Goal: Transaction & Acquisition: Purchase product/service

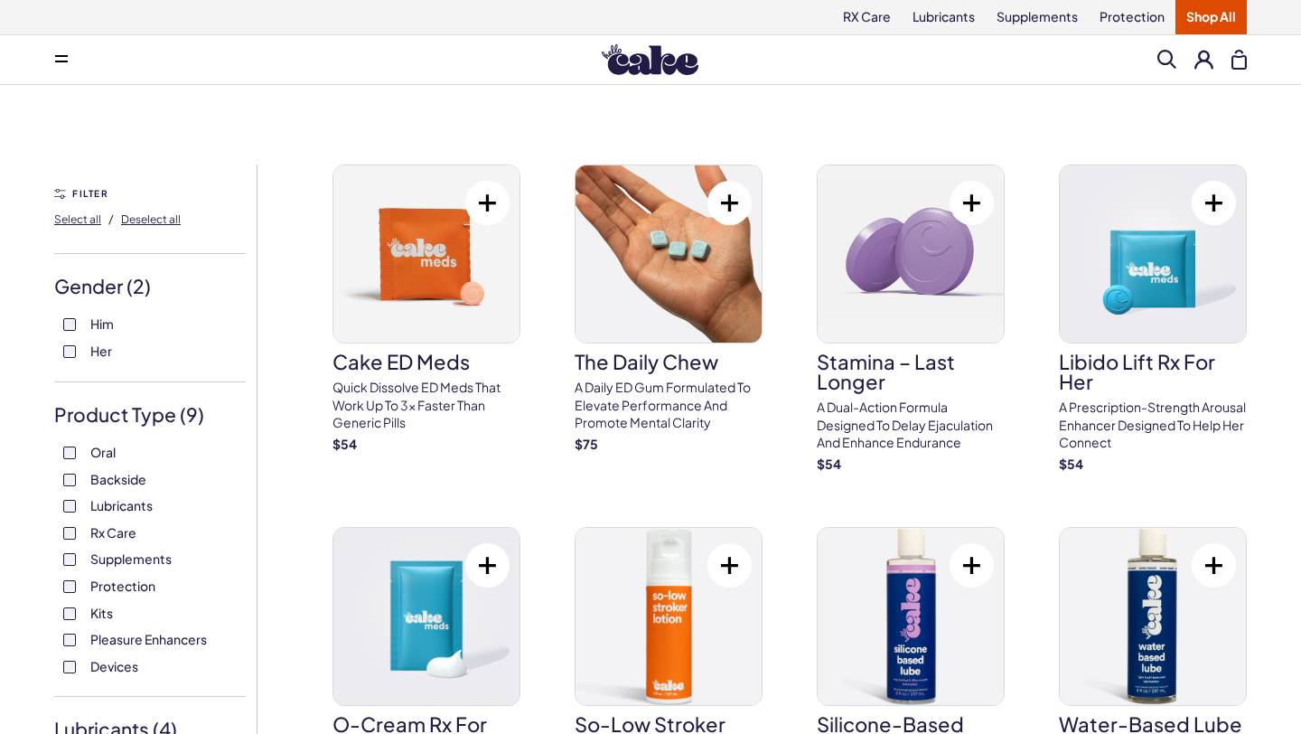
click at [1155, 63] on div "Menu Search Clear All" at bounding box center [650, 60] width 1301 height 36
click at [1165, 58] on span at bounding box center [1167, 59] width 19 height 19
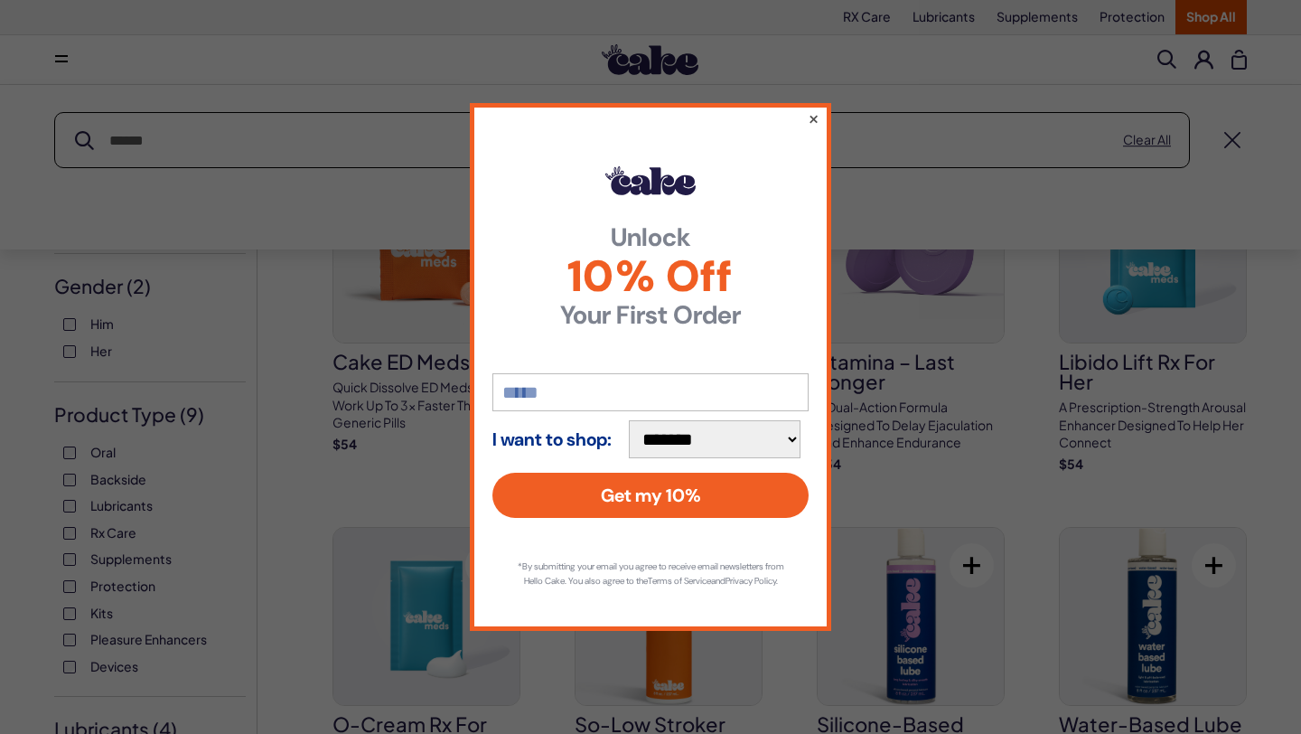
click at [812, 110] on button "×" at bounding box center [814, 119] width 12 height 22
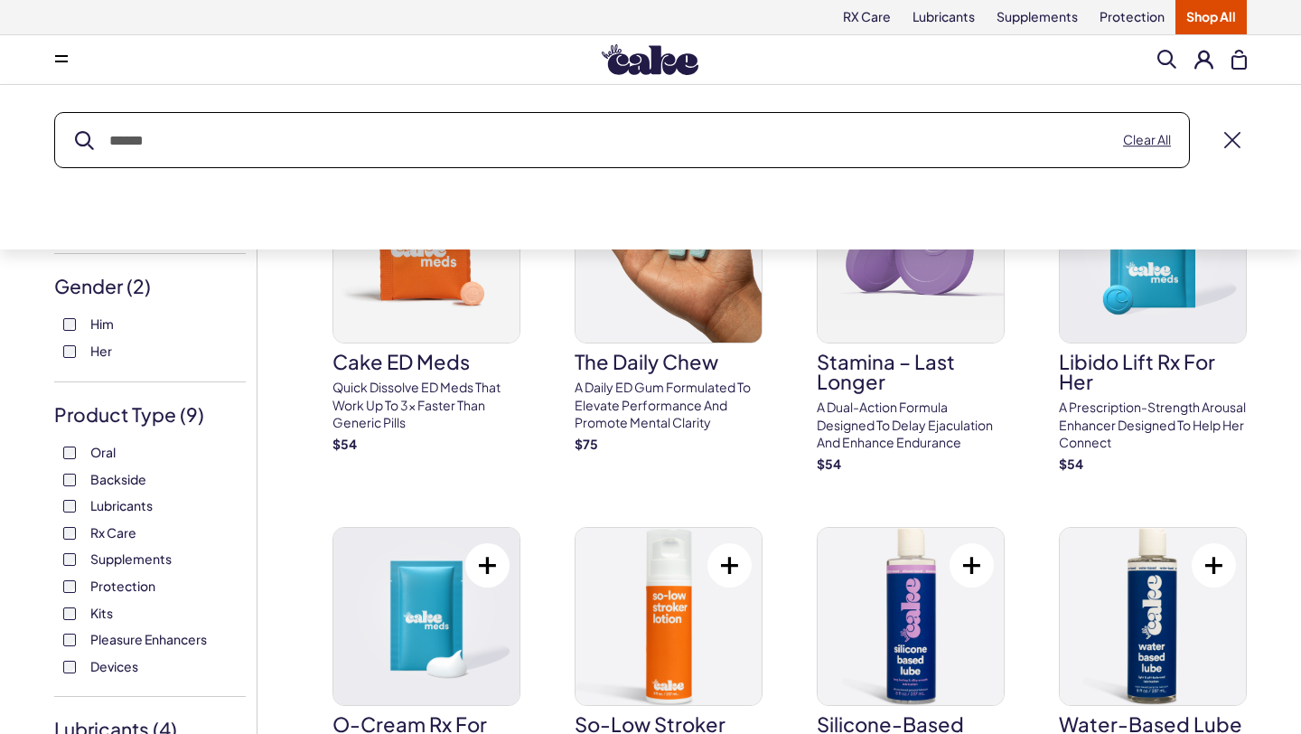
click at [706, 154] on input "text" at bounding box center [622, 140] width 1134 height 54
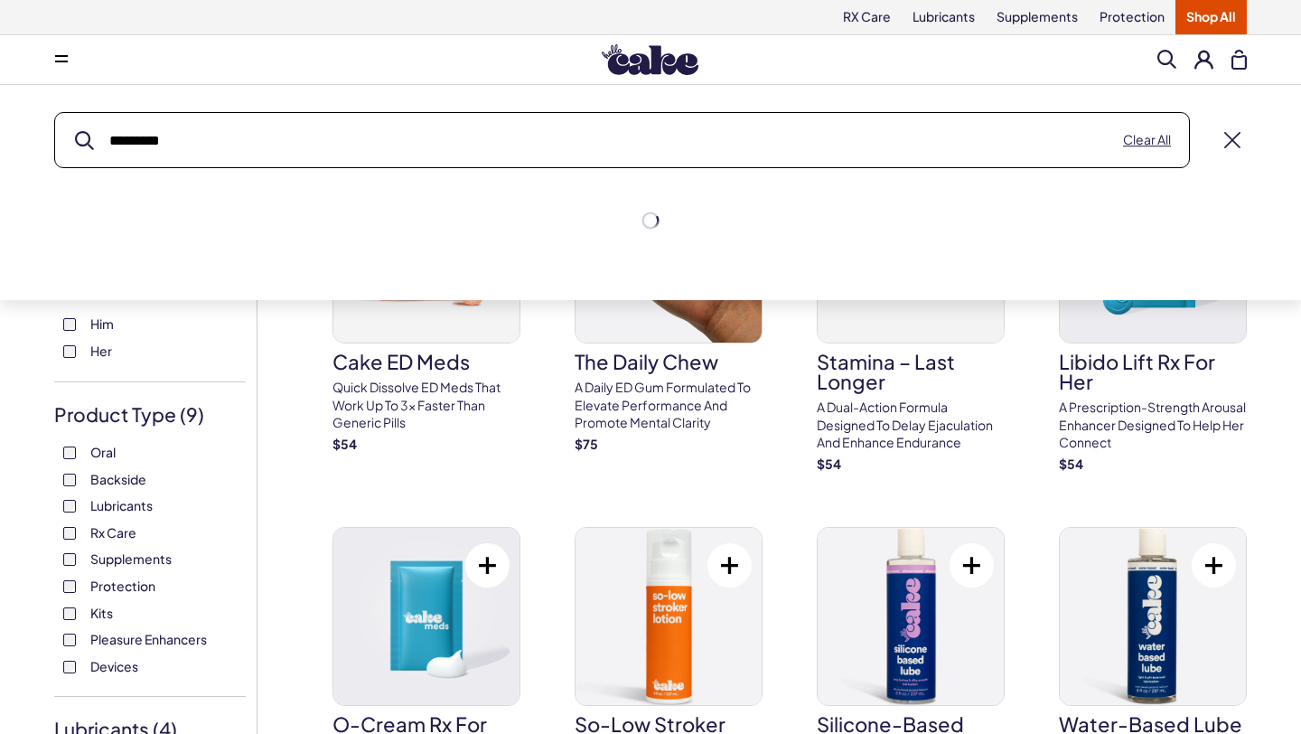
click at [75, 131] on button "submit" at bounding box center [84, 140] width 19 height 19
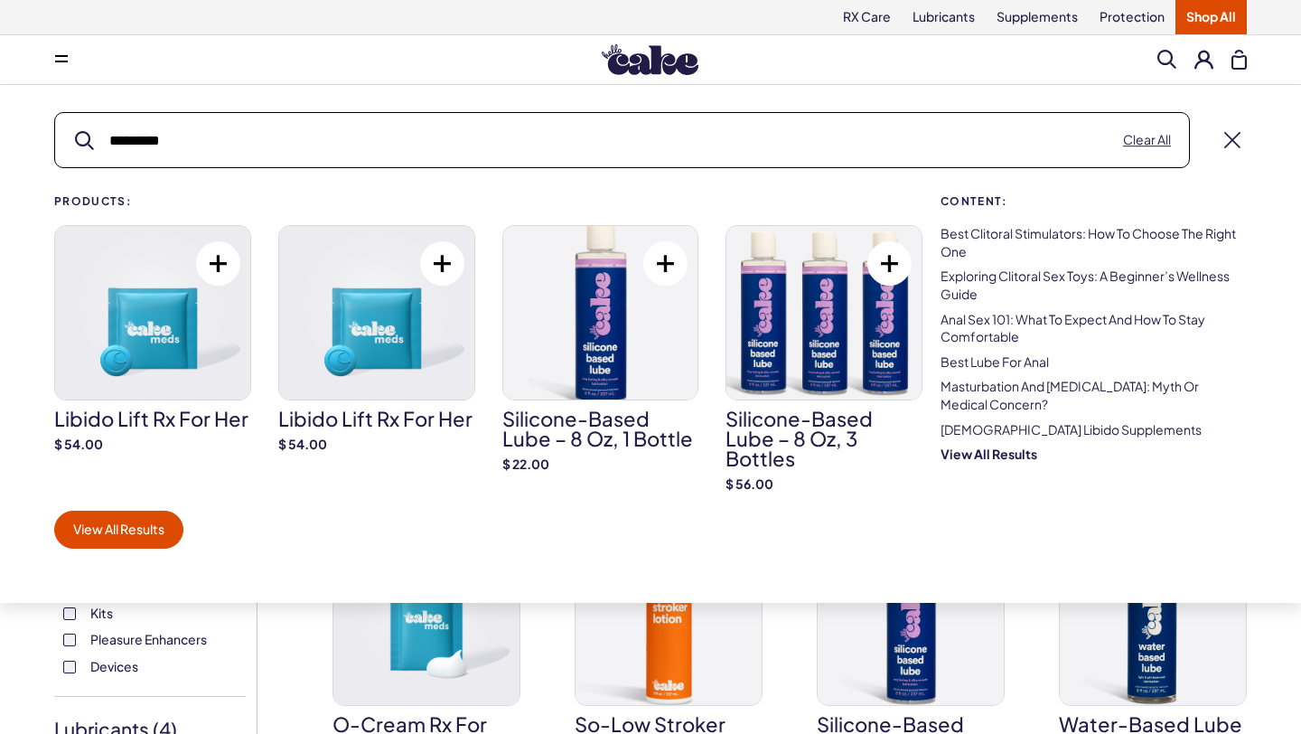
click at [295, 148] on input "*********" at bounding box center [622, 140] width 1134 height 54
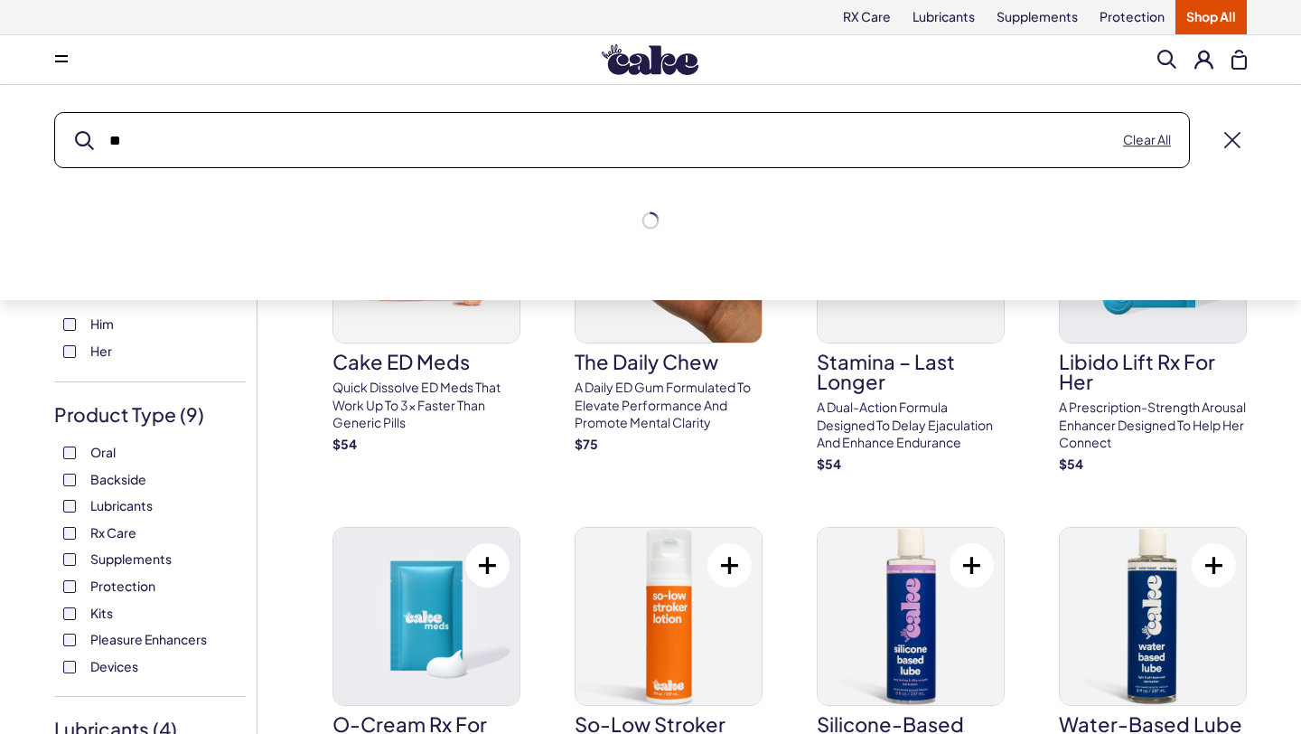
type input "*"
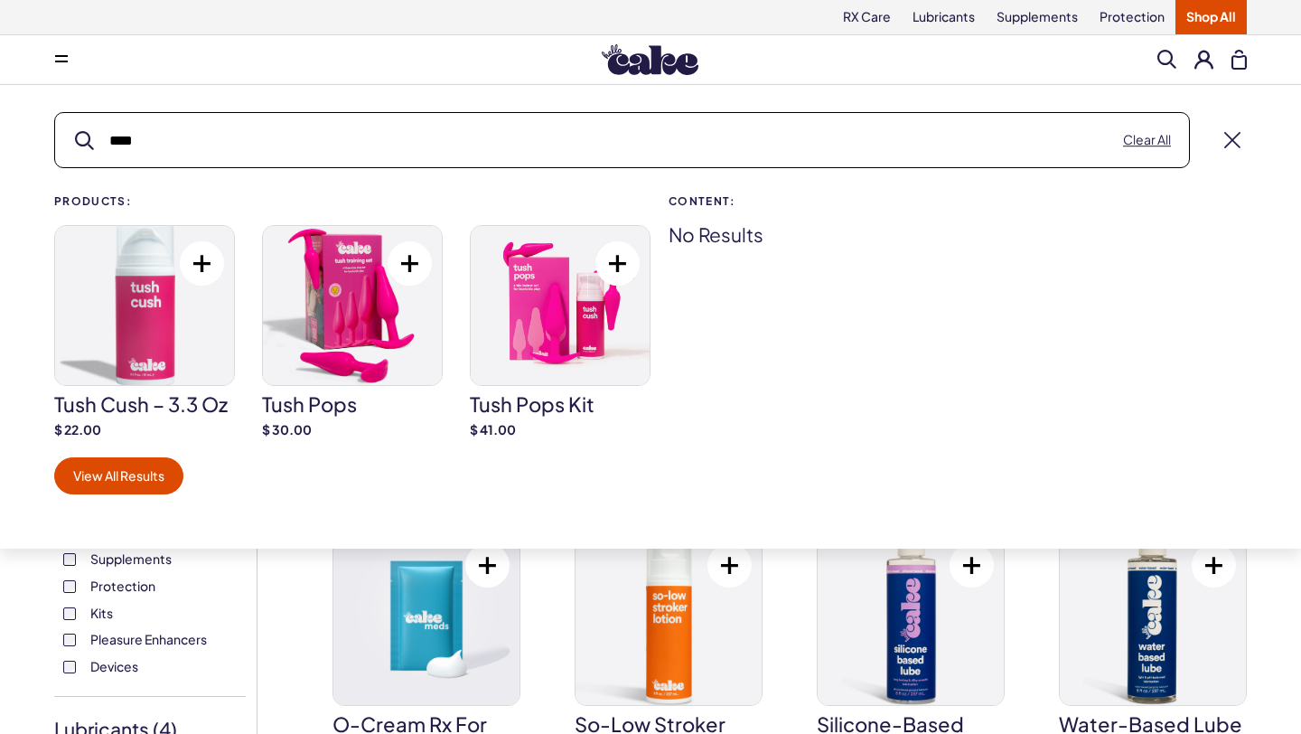
type input "****"
click at [371, 308] on img at bounding box center [352, 305] width 179 height 159
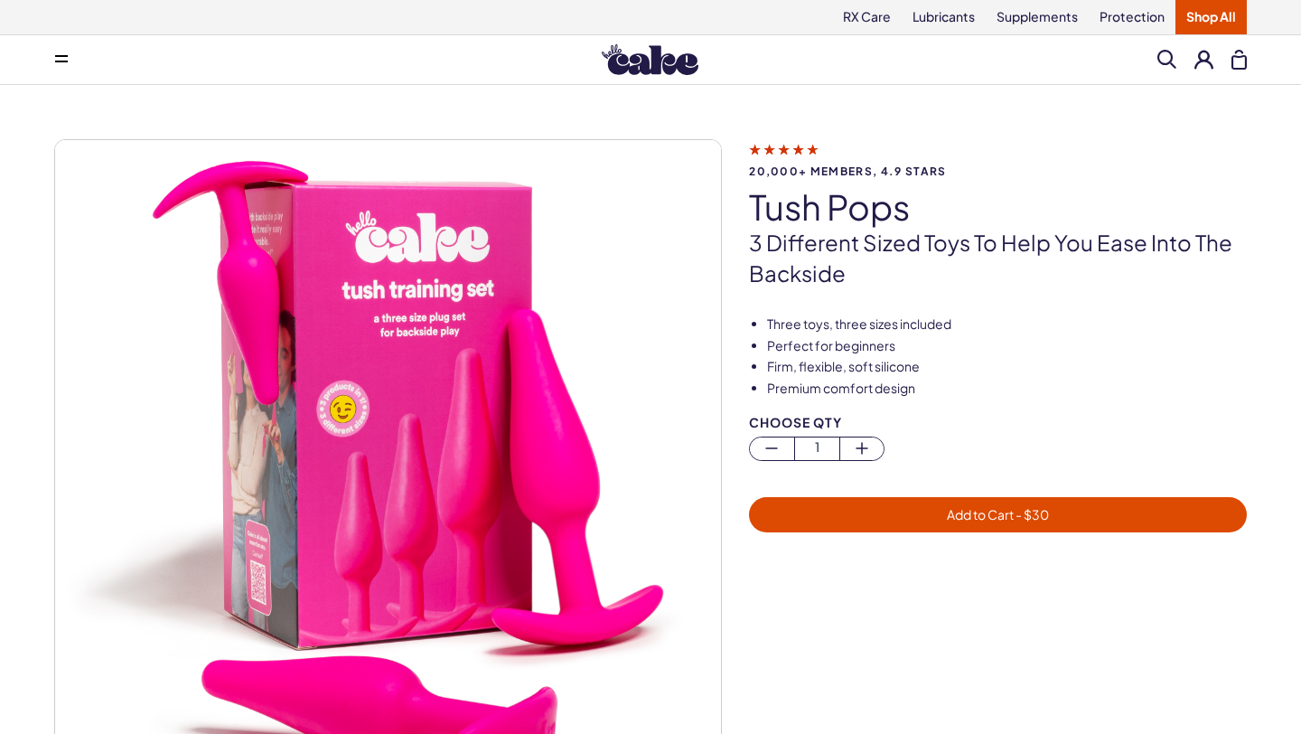
click at [371, 308] on img at bounding box center [388, 473] width 666 height 666
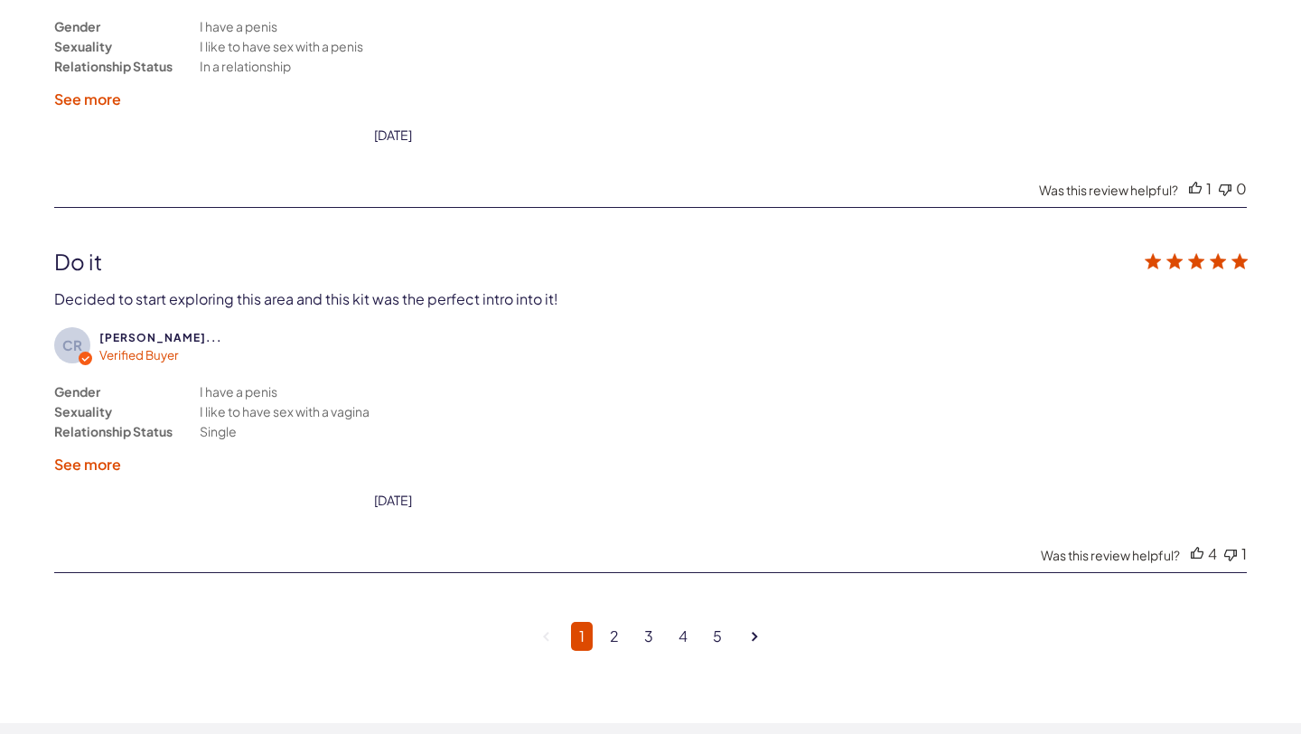
scroll to position [4694, 0]
